Goal: Find specific page/section: Find specific page/section

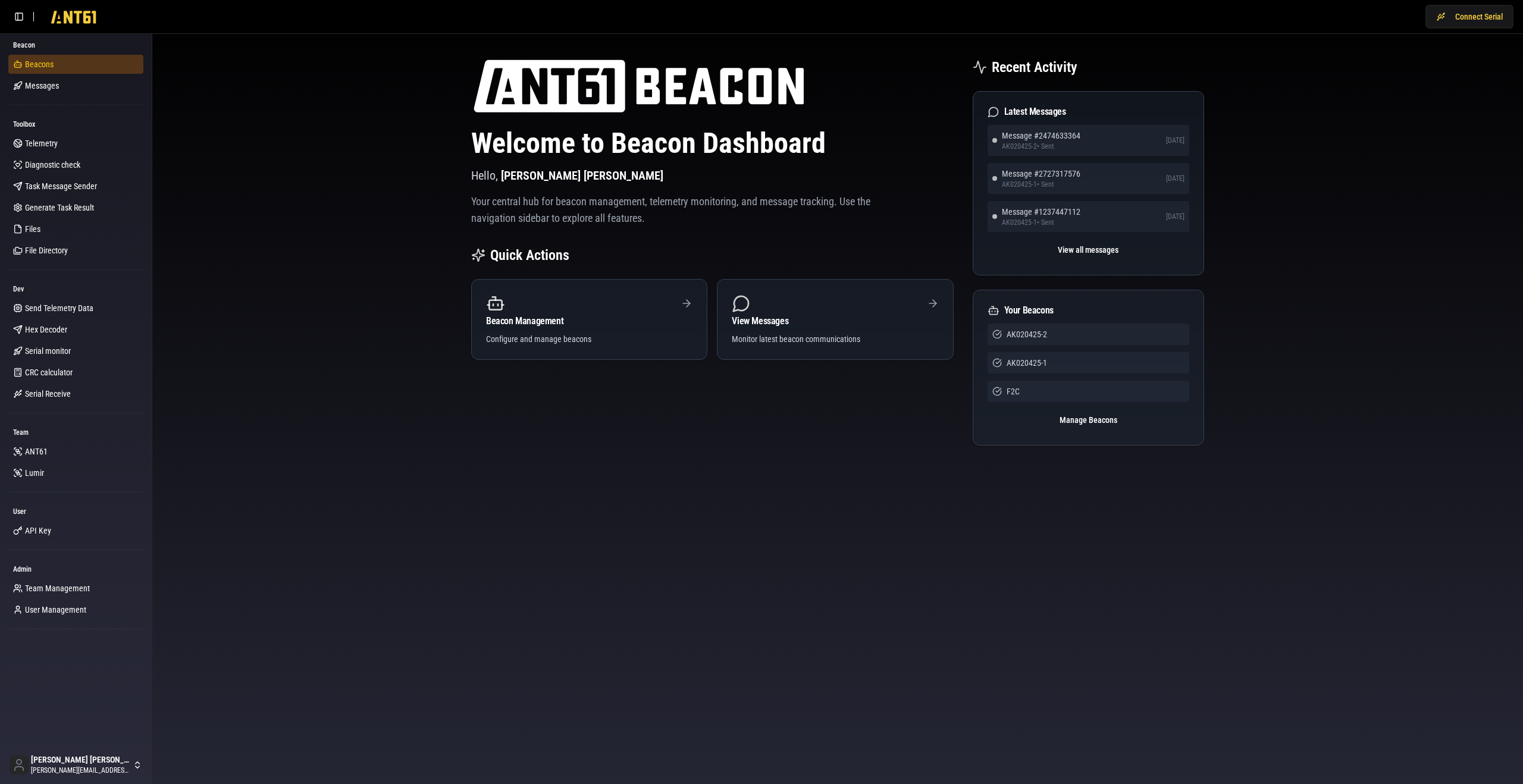
click at [92, 59] on link "Beacons" at bounding box center [76, 64] width 135 height 19
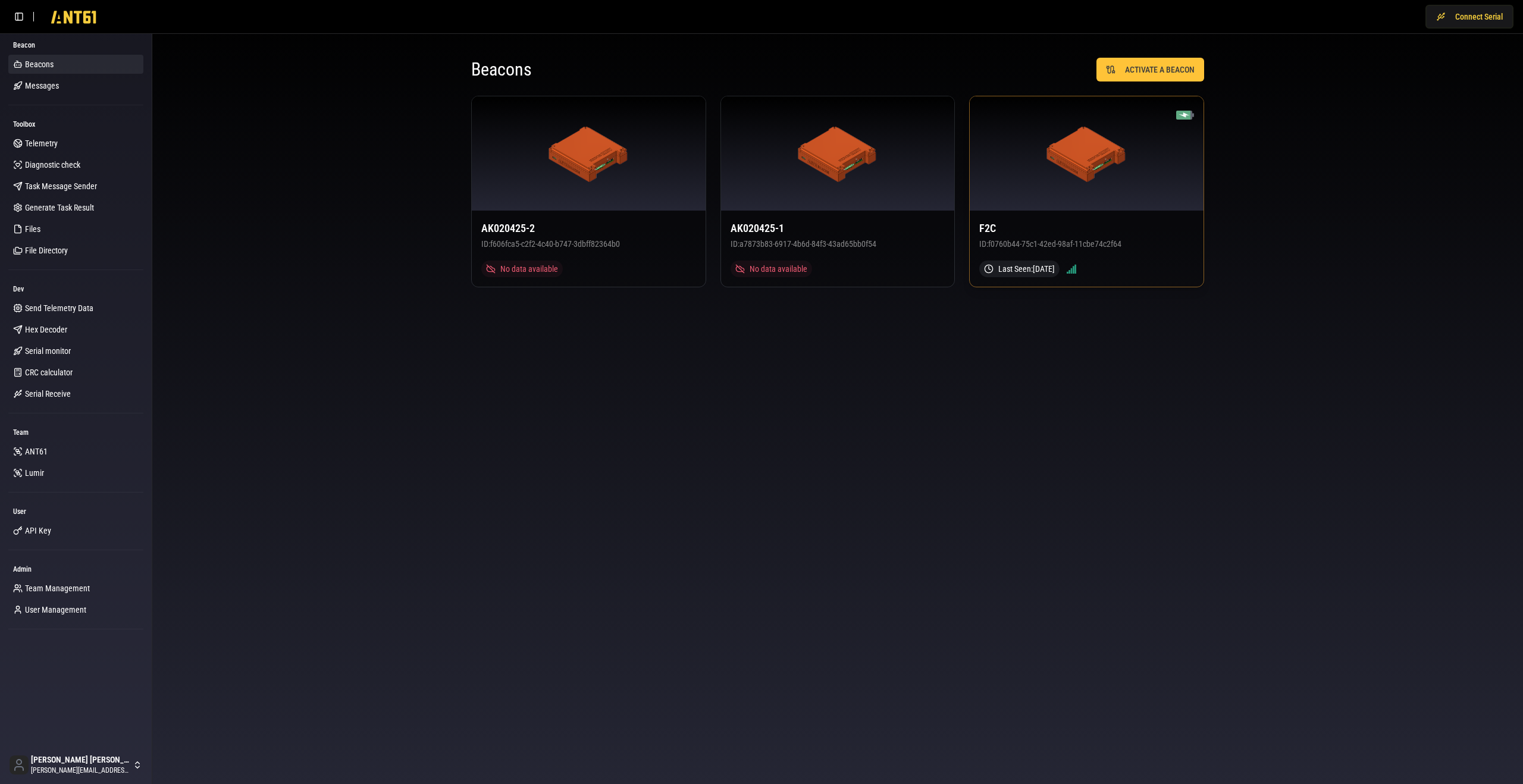
click at [1114, 189] on div at bounding box center [1087, 153] width 234 height 114
